Goal: Information Seeking & Learning: Learn about a topic

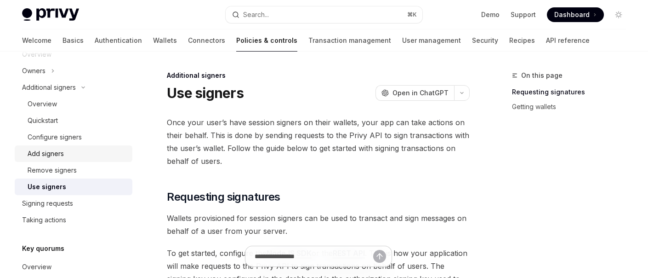
click at [70, 150] on div "Add signers" at bounding box center [77, 153] width 99 height 11
type textarea "*"
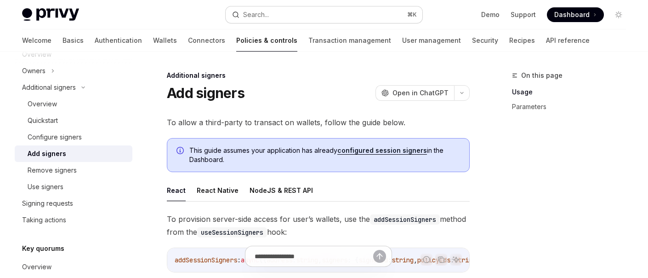
click at [263, 14] on div "Search..." at bounding box center [256, 14] width 26 height 11
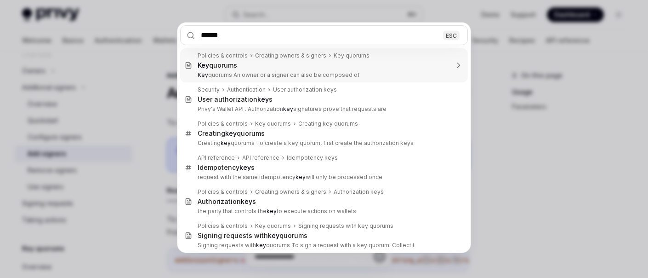
type input "*******"
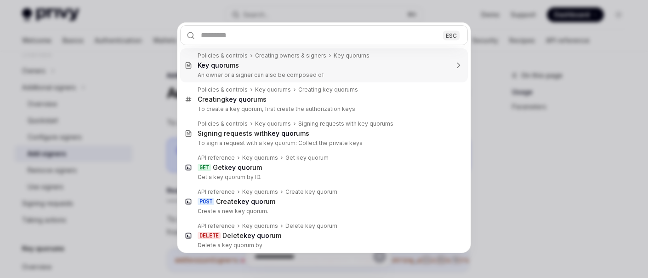
type textarea "*"
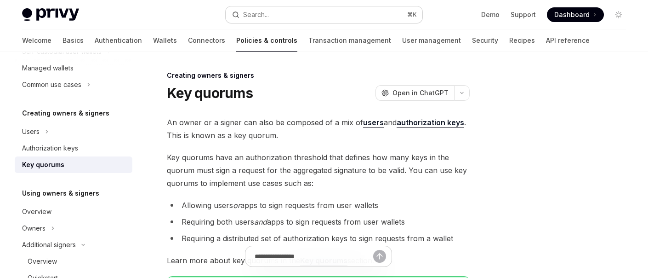
click at [254, 15] on div "Search..." at bounding box center [256, 14] width 26 height 11
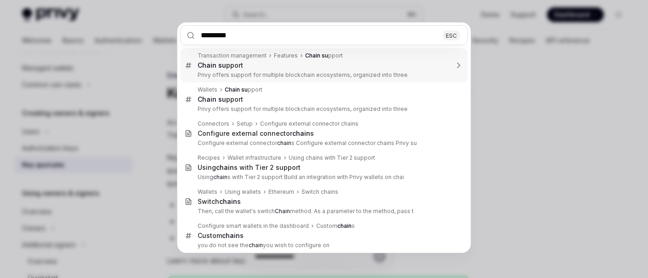
type input "**********"
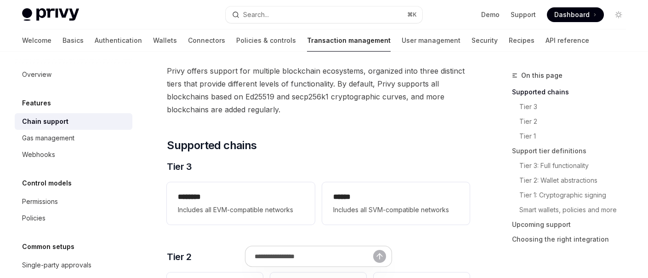
type textarea "*"
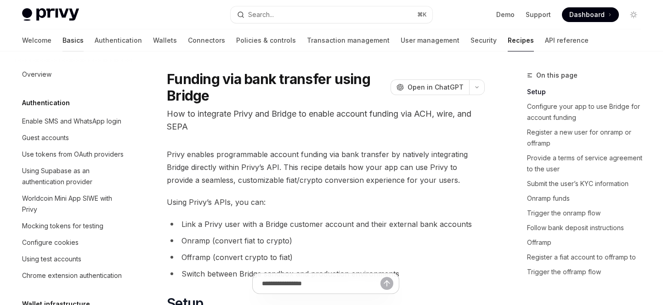
click at [63, 41] on link "Basics" at bounding box center [73, 40] width 21 height 22
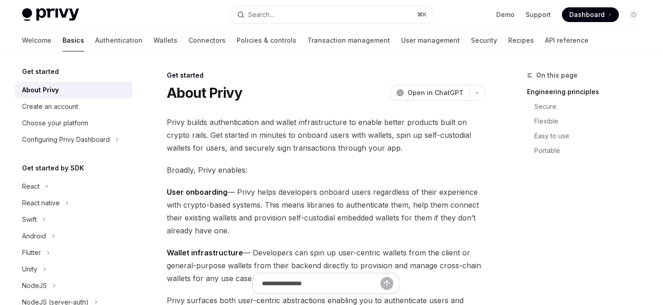
type textarea "*"
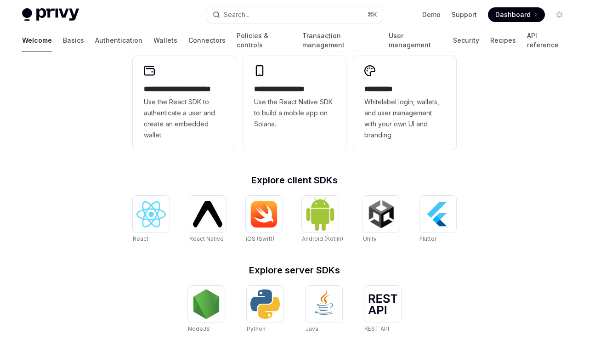
scroll to position [391, 0]
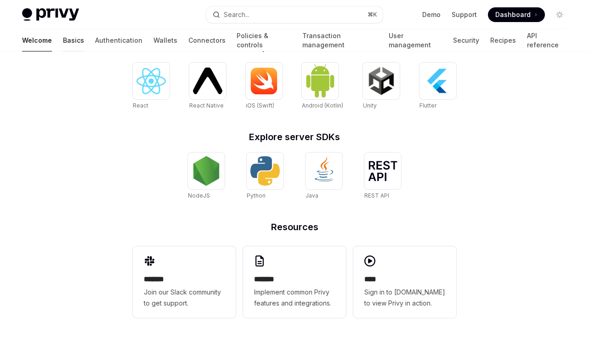
click at [63, 41] on link "Basics" at bounding box center [73, 40] width 21 height 22
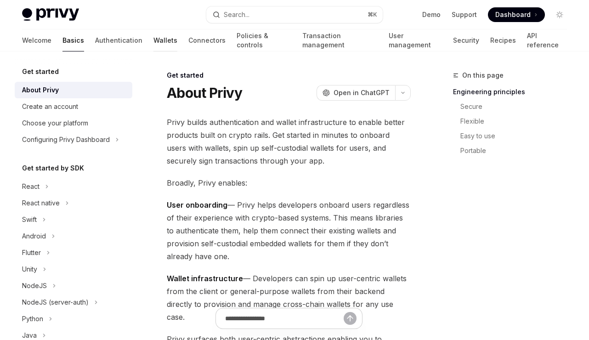
click at [154, 34] on link "Wallets" at bounding box center [166, 40] width 24 height 22
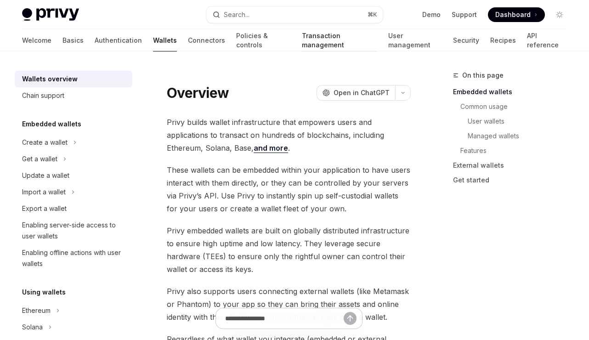
click at [302, 42] on link "Transaction management" at bounding box center [339, 40] width 75 height 22
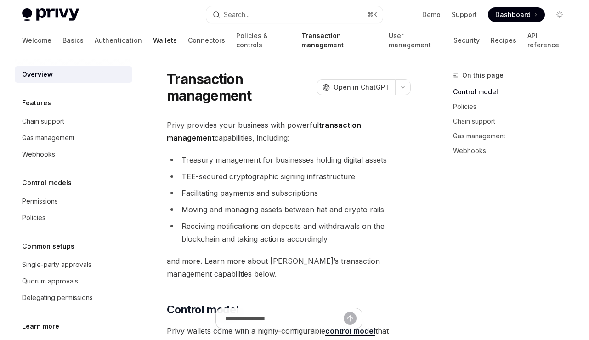
click at [153, 41] on link "Wallets" at bounding box center [165, 40] width 24 height 22
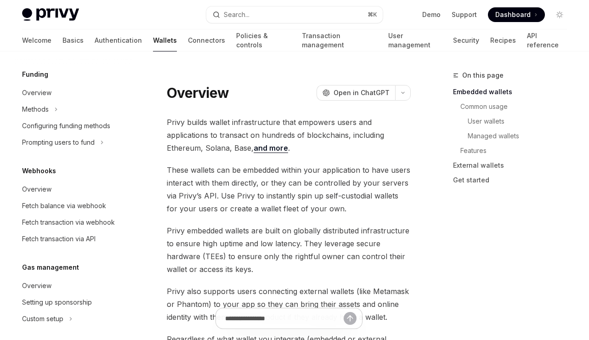
scroll to position [345, 0]
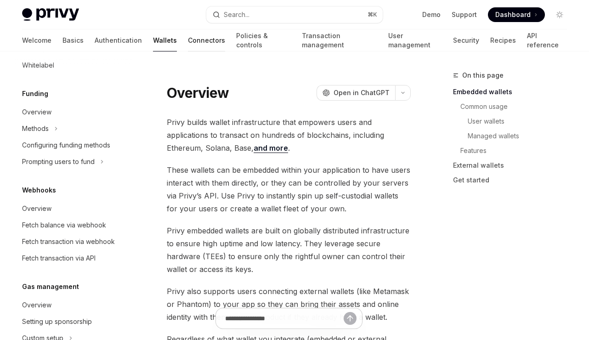
click at [188, 46] on link "Connectors" at bounding box center [206, 40] width 37 height 22
type textarea "*"
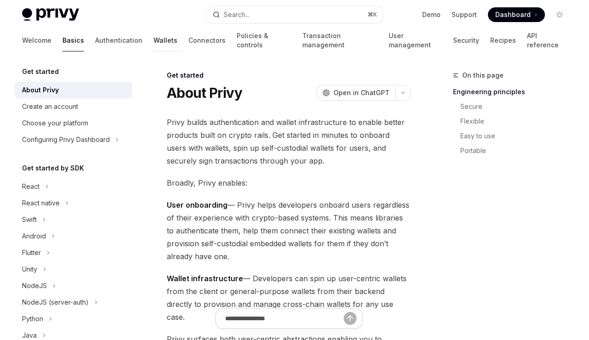
click at [154, 39] on link "Wallets" at bounding box center [166, 40] width 24 height 22
type textarea "*"
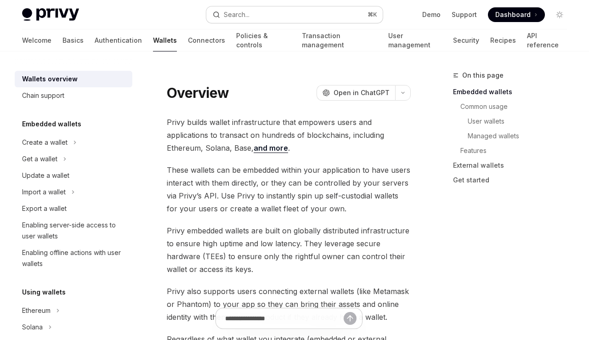
click at [344, 12] on button "Search... ⌘ K" at bounding box center [294, 14] width 177 height 17
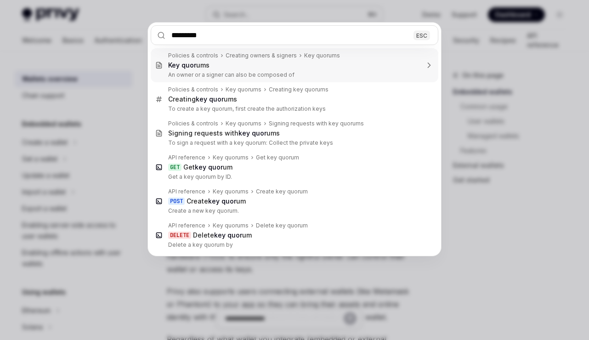
type input "**********"
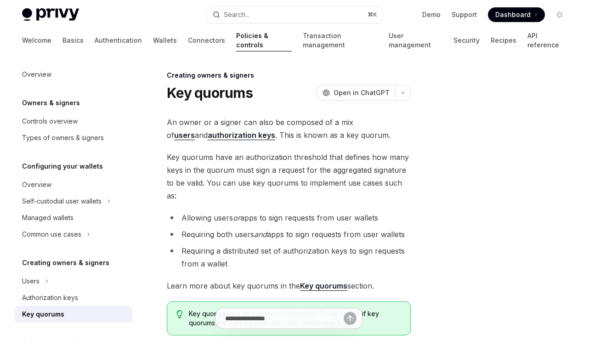
click at [312, 289] on strong "Key quorums" at bounding box center [323, 285] width 47 height 9
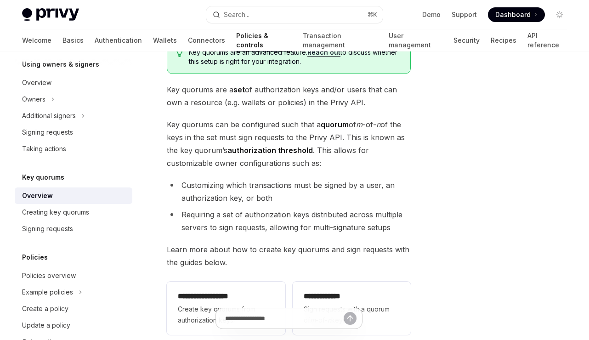
scroll to position [77, 0]
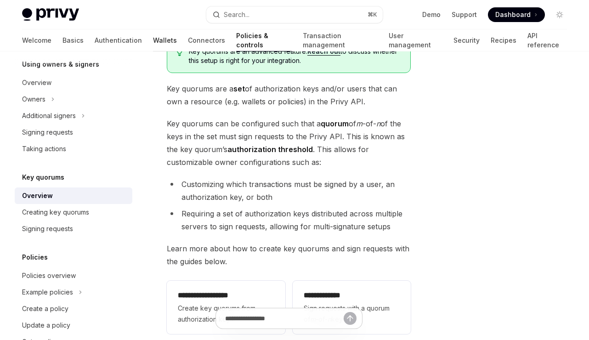
click at [153, 44] on link "Wallets" at bounding box center [165, 40] width 24 height 22
type textarea "*"
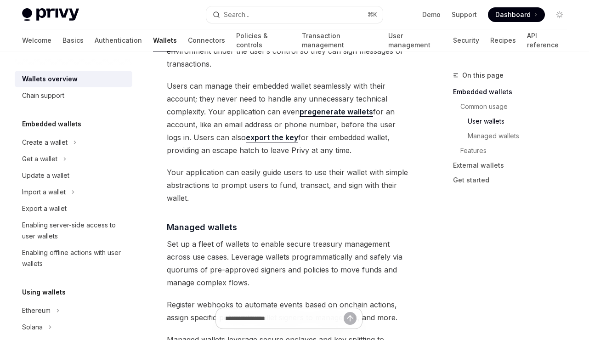
scroll to position [861, 0]
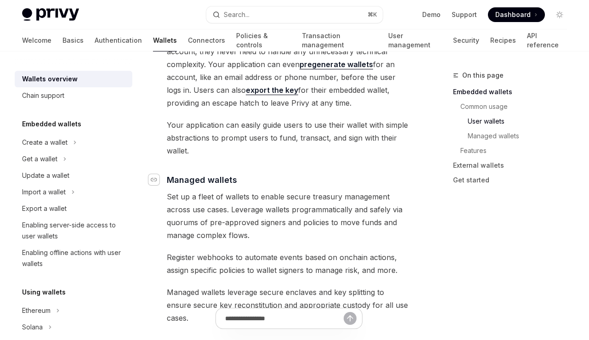
click at [159, 174] on div "Navigate to header" at bounding box center [154, 179] width 11 height 11
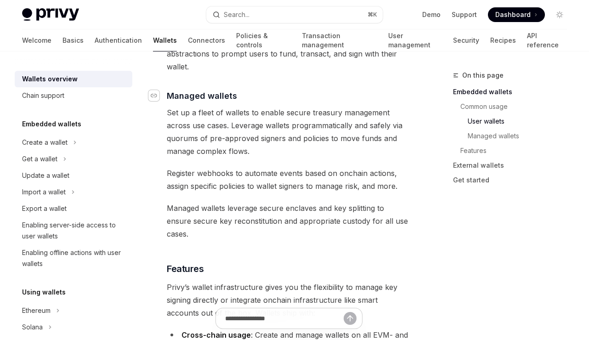
scroll to position [952, 0]
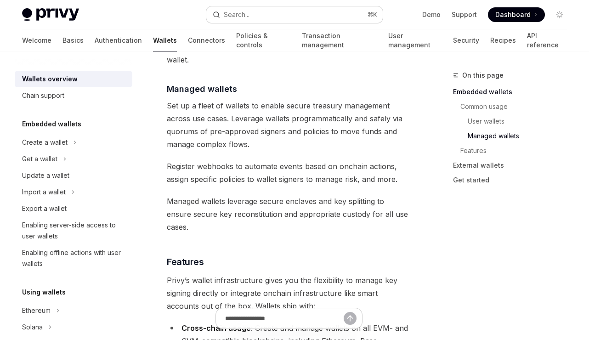
click at [251, 15] on button "Search... ⌘ K" at bounding box center [294, 14] width 177 height 17
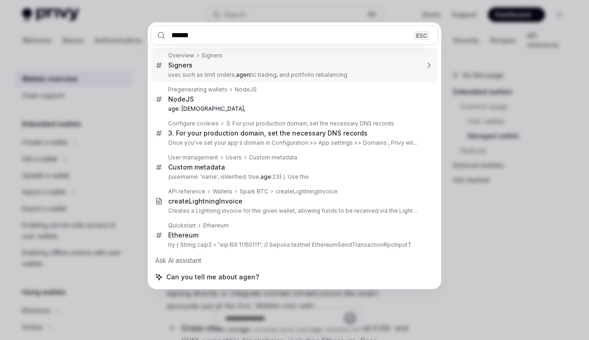
type input "*******"
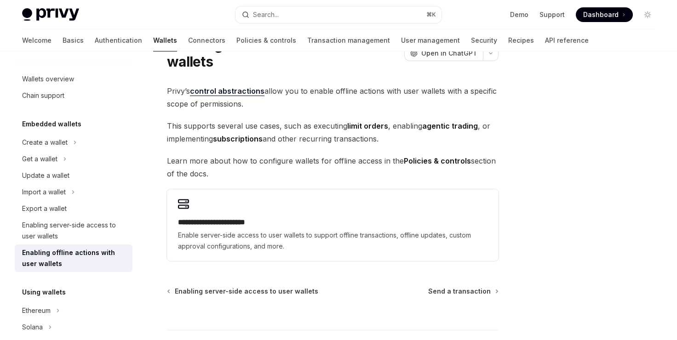
scroll to position [64, 0]
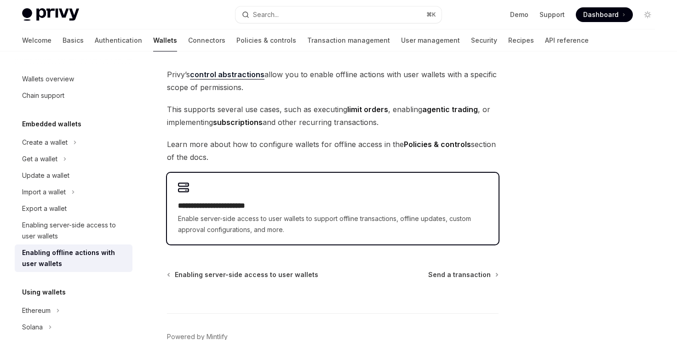
click at [302, 228] on span "Enable server-side access to user wallets to support offline transactions, offl…" at bounding box center [332, 224] width 309 height 22
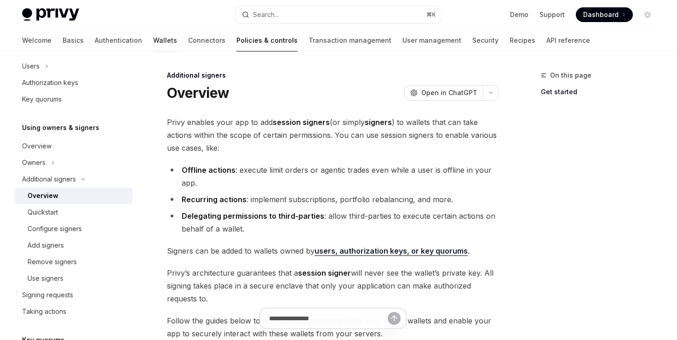
click at [153, 47] on link "Wallets" at bounding box center [165, 40] width 24 height 22
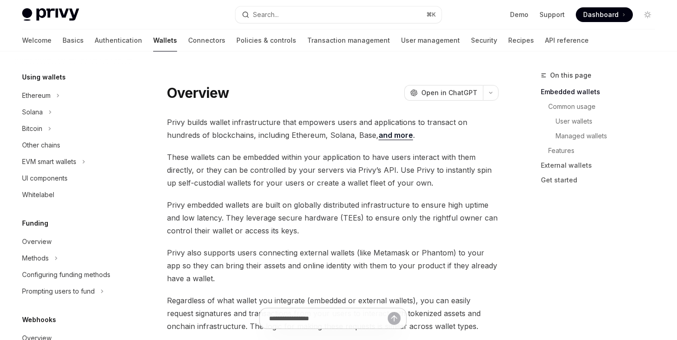
type textarea "*"
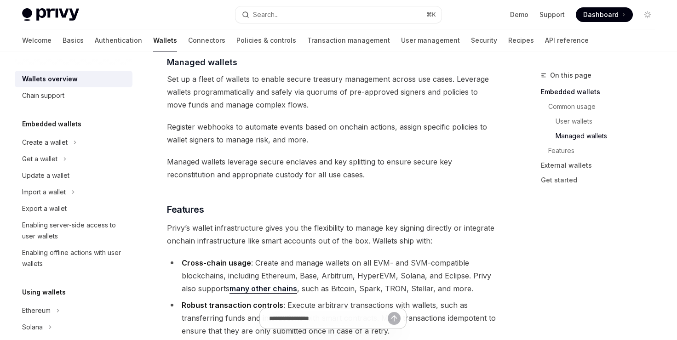
scroll to position [769, 0]
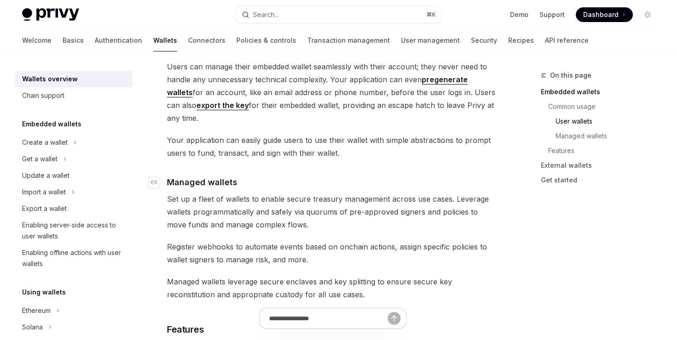
click at [160, 176] on link "​" at bounding box center [158, 182] width 18 height 12
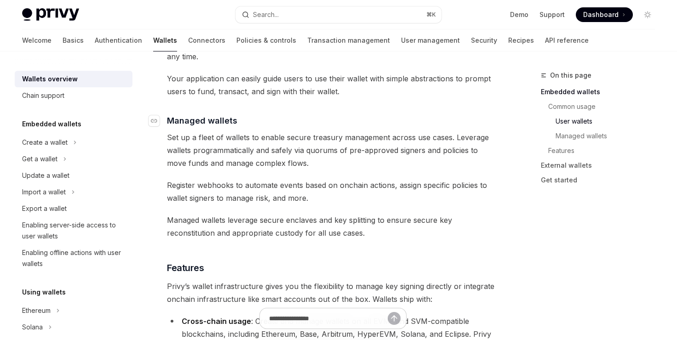
scroll to position [837, 0]
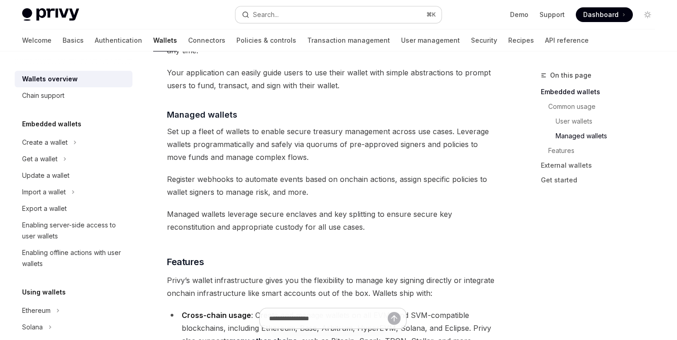
click at [345, 10] on button "Search... ⌘ K" at bounding box center [338, 14] width 206 height 17
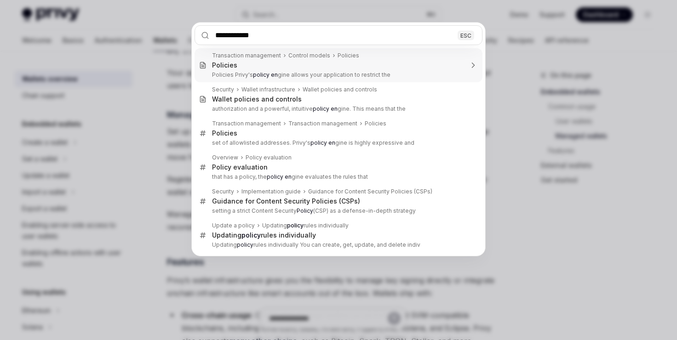
type input "**********"
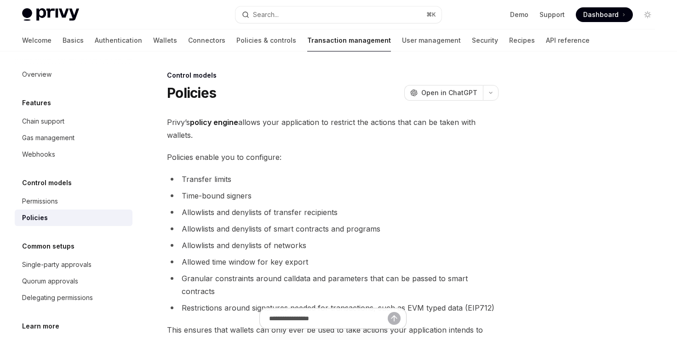
click at [307, 44] on link "Transaction management" at bounding box center [349, 40] width 84 height 22
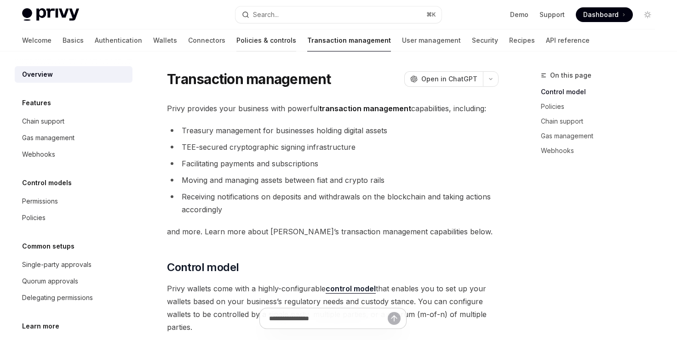
click at [238, 43] on link "Policies & controls" at bounding box center [266, 40] width 60 height 22
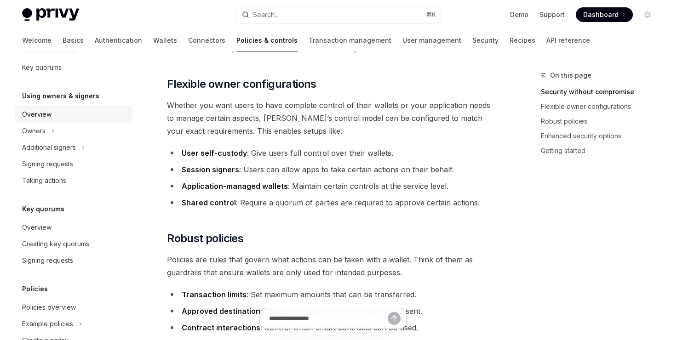
scroll to position [307, 0]
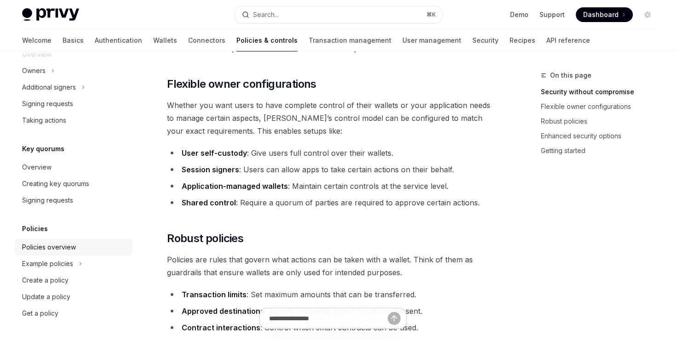
click at [64, 245] on div "Policies overview" at bounding box center [49, 247] width 54 height 11
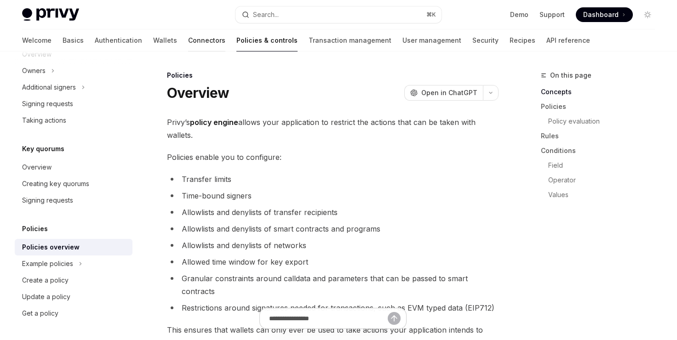
click at [188, 39] on link "Connectors" at bounding box center [206, 40] width 37 height 22
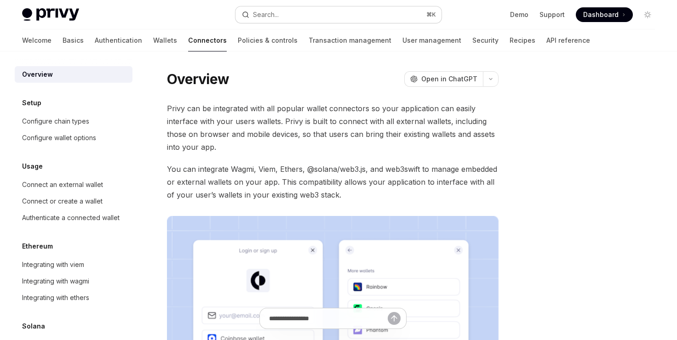
click at [340, 14] on button "Search... ⌘ K" at bounding box center [338, 14] width 206 height 17
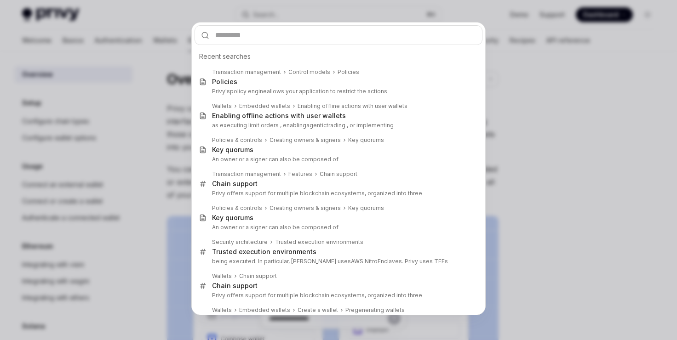
click at [176, 69] on div "Recent searches Transaction management Control models Policies Policies Privy's…" at bounding box center [338, 170] width 677 height 340
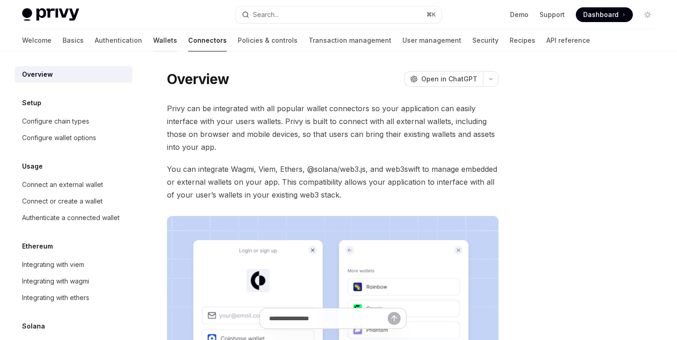
click at [153, 35] on link "Wallets" at bounding box center [165, 40] width 24 height 22
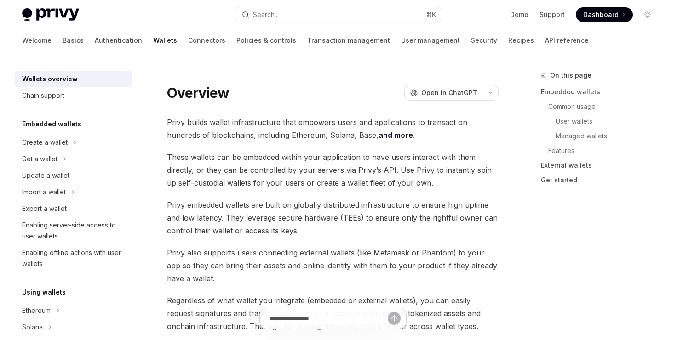
type textarea "*"
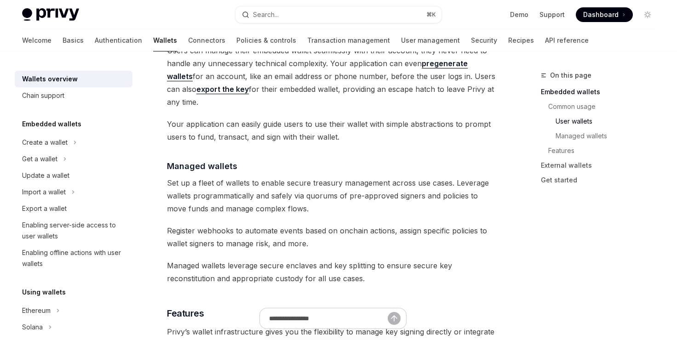
scroll to position [784, 0]
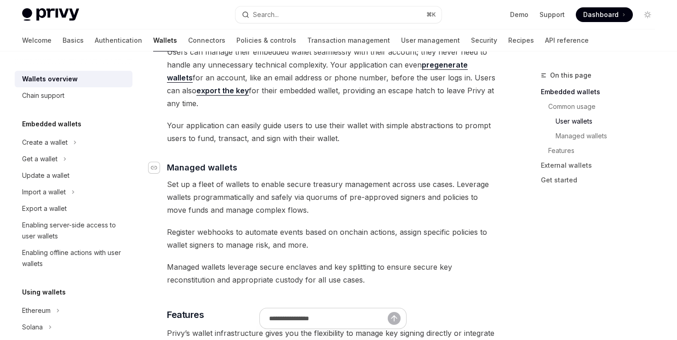
click at [156, 162] on div "Navigate to header" at bounding box center [154, 167] width 11 height 11
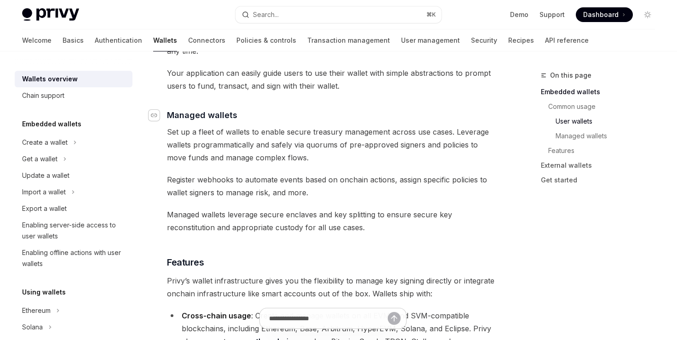
scroll to position [837, 0]
